Goal: Task Accomplishment & Management: Use online tool/utility

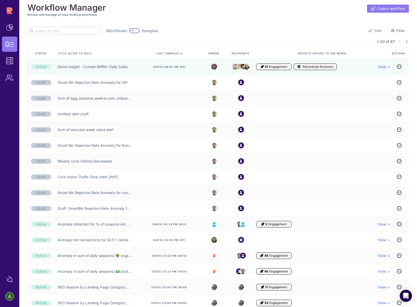
click at [382, 7] on span "Create workflow" at bounding box center [391, 8] width 28 height 5
click at [374, 12] on link "Create workflow" at bounding box center [388, 9] width 42 height 8
